Goal: Transaction & Acquisition: Purchase product/service

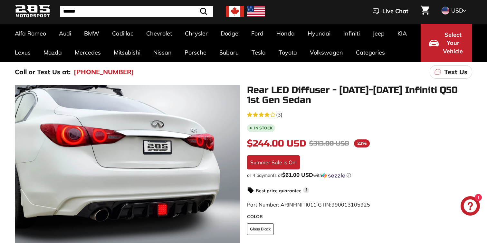
scroll to position [27, 0]
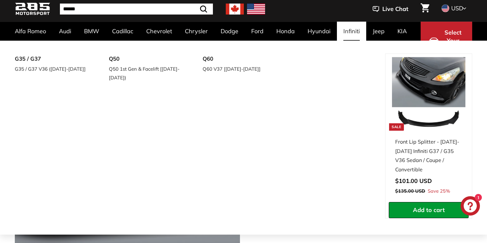
click at [346, 28] on link "Infiniti" at bounding box center [351, 31] width 29 height 19
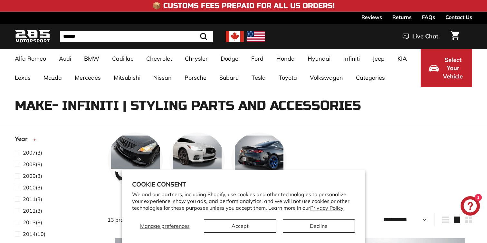
select select "**********"
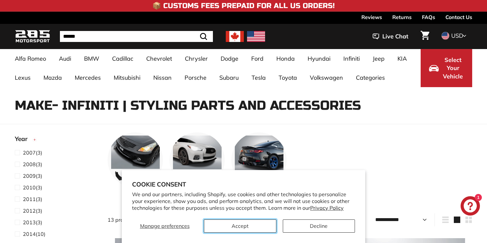
click at [255, 230] on button "Accept" at bounding box center [240, 225] width 73 height 13
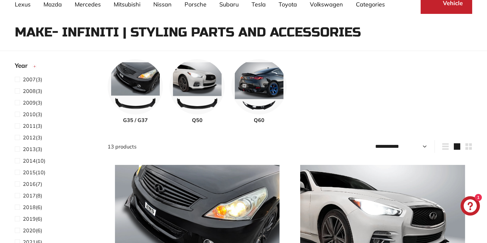
scroll to position [76, 0]
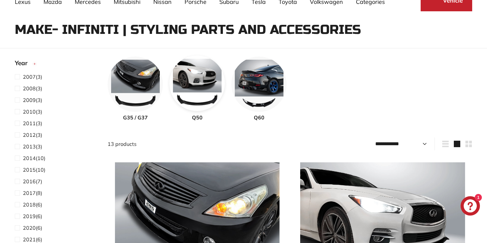
click at [190, 81] on img at bounding box center [197, 82] width 55 height 55
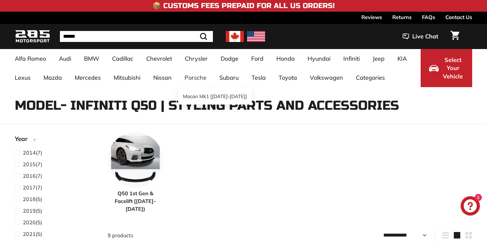
select select "**********"
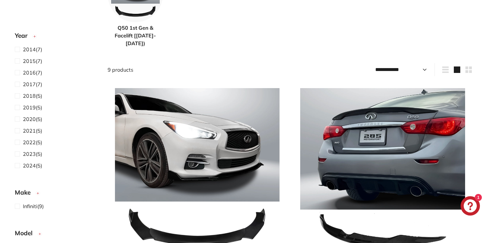
scroll to position [167, 0]
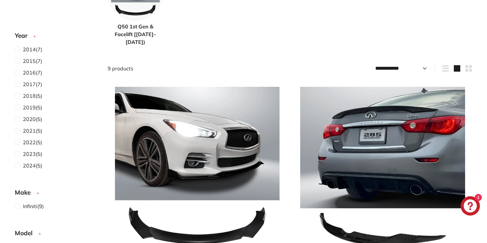
click at [140, 37] on span "Q50 1st Gen & Facelift [[DATE]-[DATE])" at bounding box center [135, 34] width 55 height 23
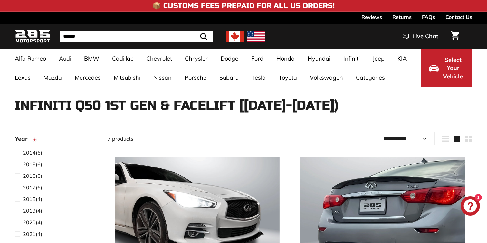
select select "**********"
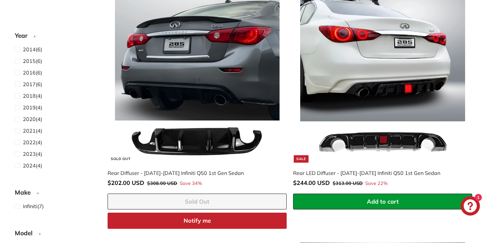
scroll to position [389, 0]
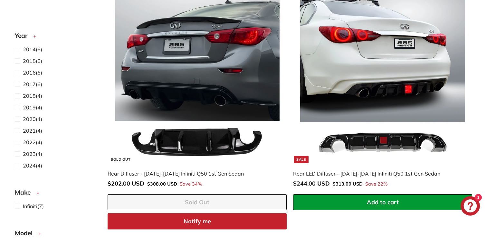
click at [339, 172] on div "Rear LED Diffuser - [DATE]-[DATE] Infiniti Q50 1st Gen Sedan" at bounding box center [379, 174] width 173 height 8
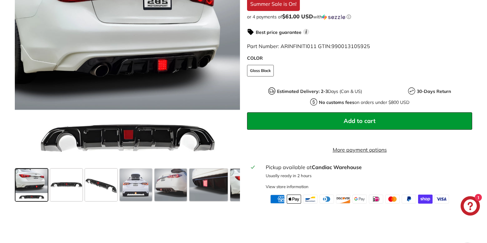
scroll to position [185, 0]
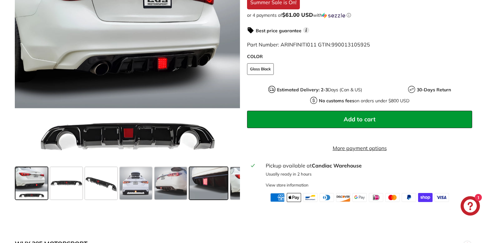
click at [198, 184] on span at bounding box center [209, 183] width 38 height 32
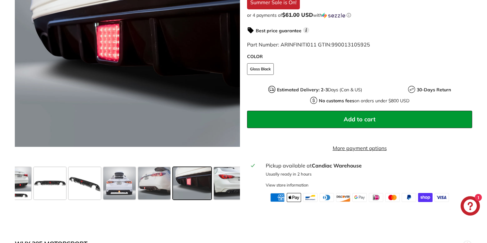
scroll to position [174, 0]
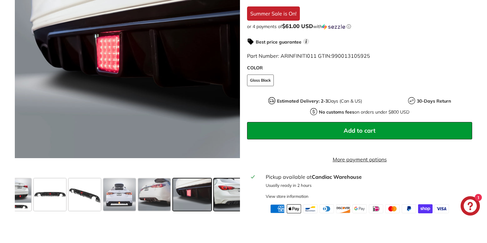
click at [221, 192] on span at bounding box center [235, 194] width 43 height 32
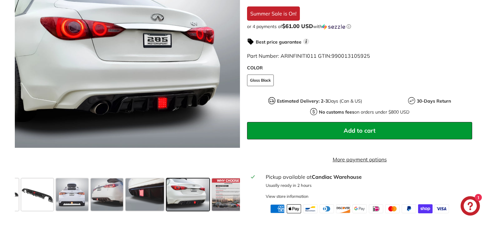
scroll to position [0, 69]
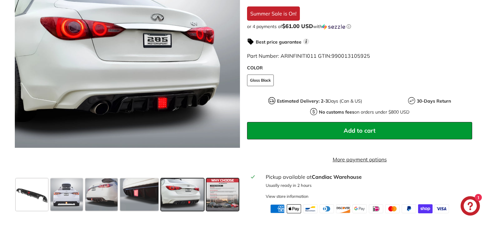
click at [219, 197] on span at bounding box center [223, 194] width 32 height 32
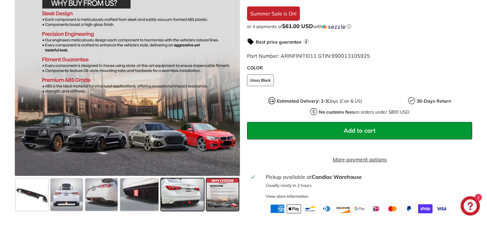
click at [191, 198] on span at bounding box center [182, 194] width 43 height 32
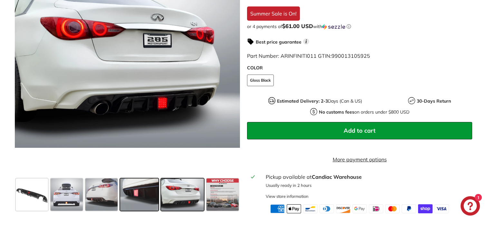
click at [151, 202] on span at bounding box center [139, 194] width 38 height 32
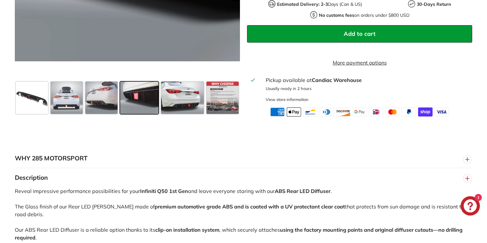
scroll to position [268, 0]
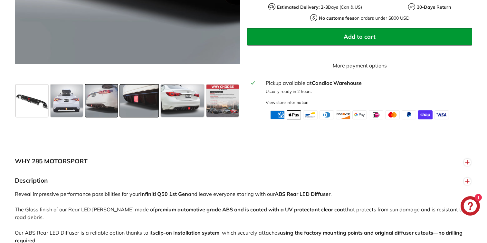
click at [92, 115] on span at bounding box center [101, 100] width 32 height 32
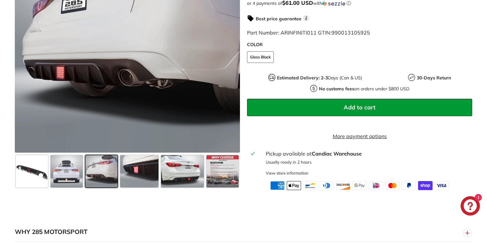
scroll to position [194, 0]
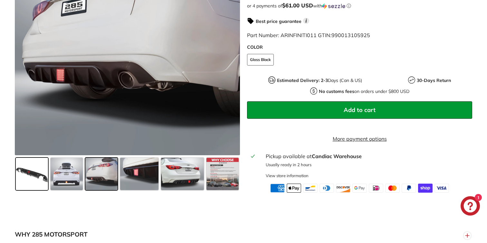
click at [39, 186] on span at bounding box center [32, 174] width 32 height 32
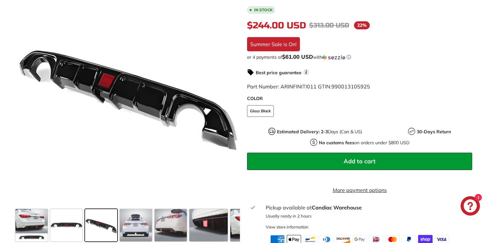
scroll to position [138, 0]
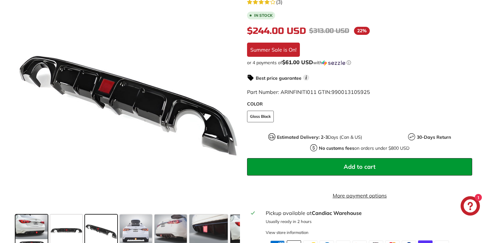
click at [28, 227] on span at bounding box center [31, 230] width 32 height 32
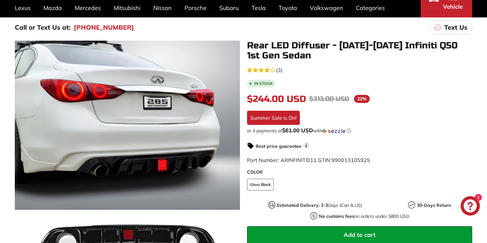
scroll to position [63, 0]
